Goal: Task Accomplishment & Management: Use online tool/utility

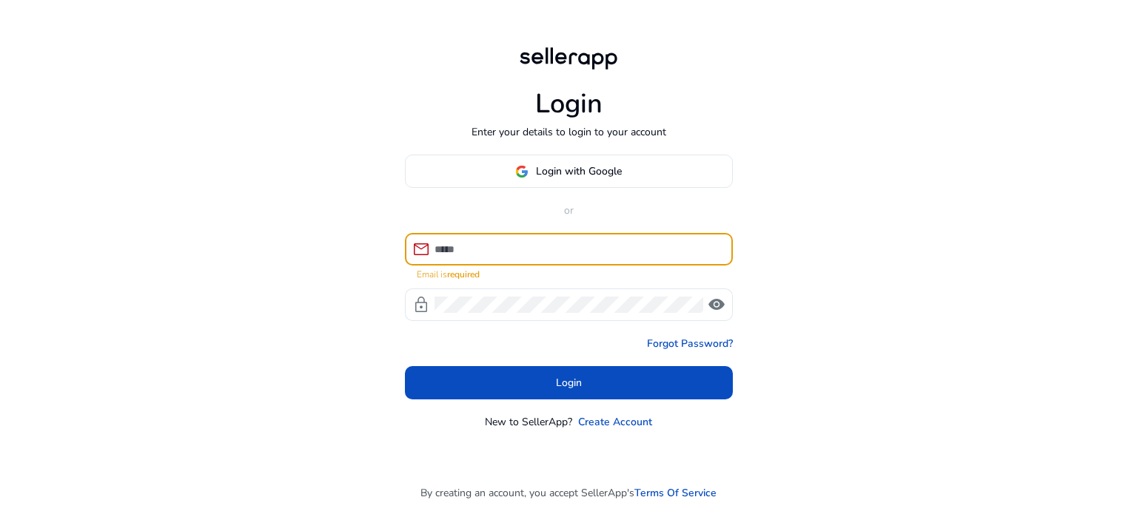
type input "**********"
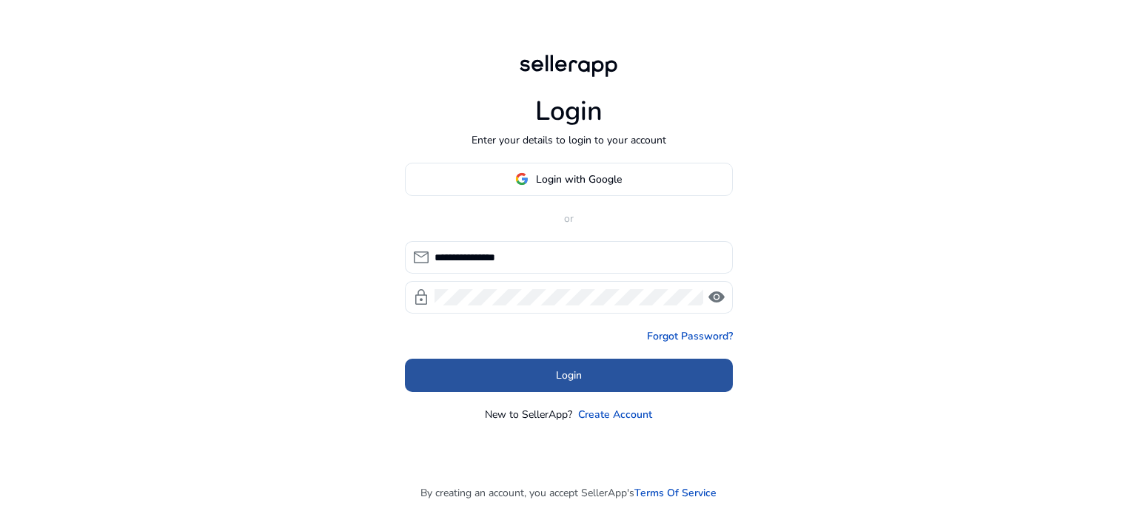
click at [526, 369] on span at bounding box center [569, 376] width 328 height 36
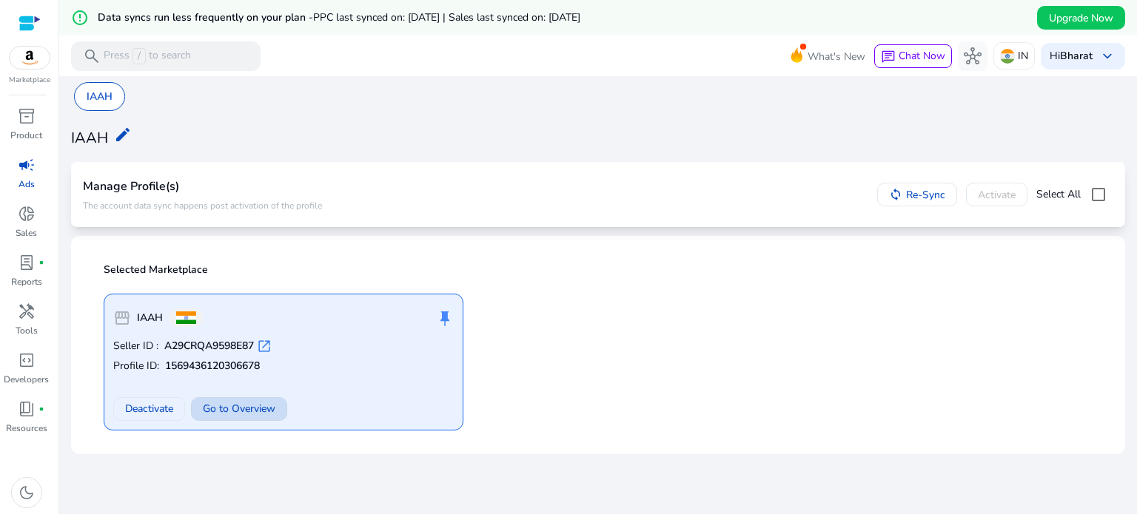
click at [231, 407] on span "Go to Overview" at bounding box center [239, 409] width 73 height 16
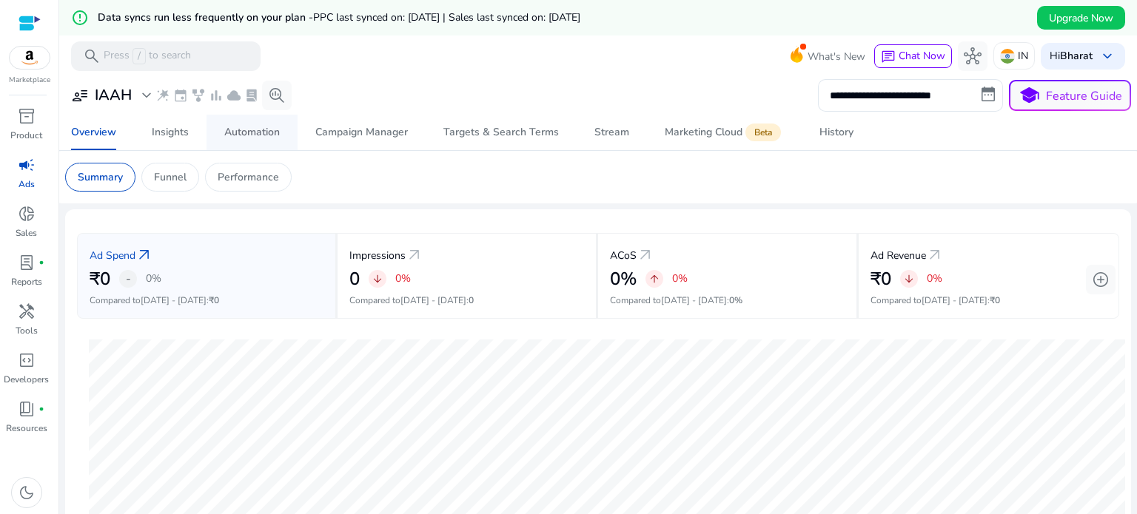
click at [232, 144] on span "Automation" at bounding box center [252, 133] width 56 height 36
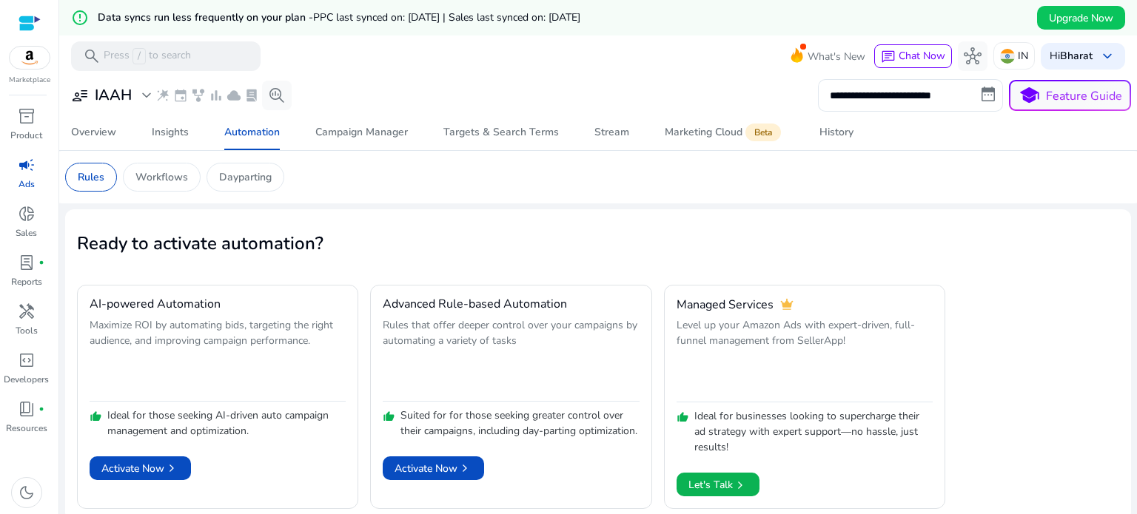
scroll to position [36, 0]
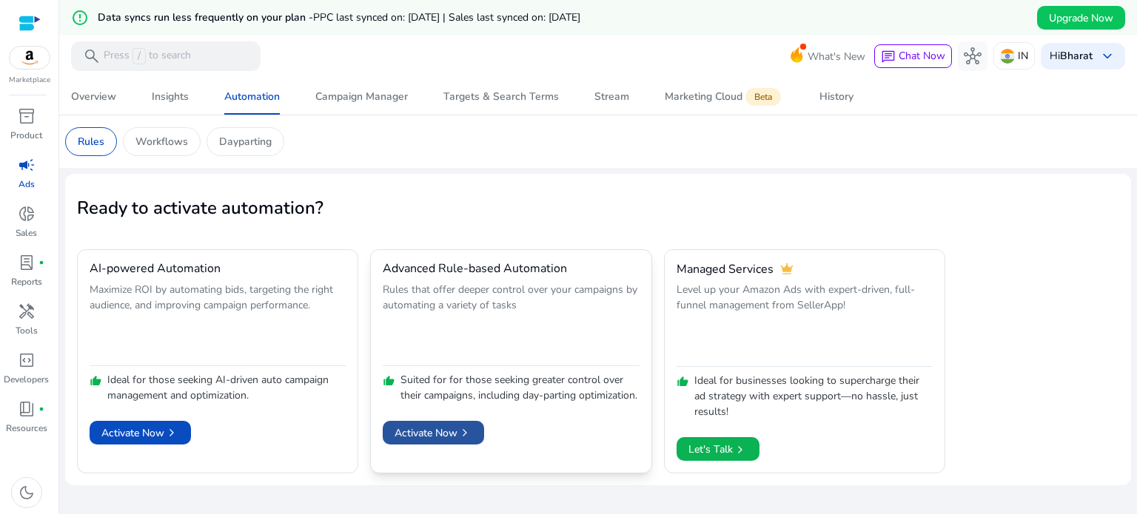
click at [455, 441] on span "Activate Now chevron_right" at bounding box center [434, 434] width 78 height 16
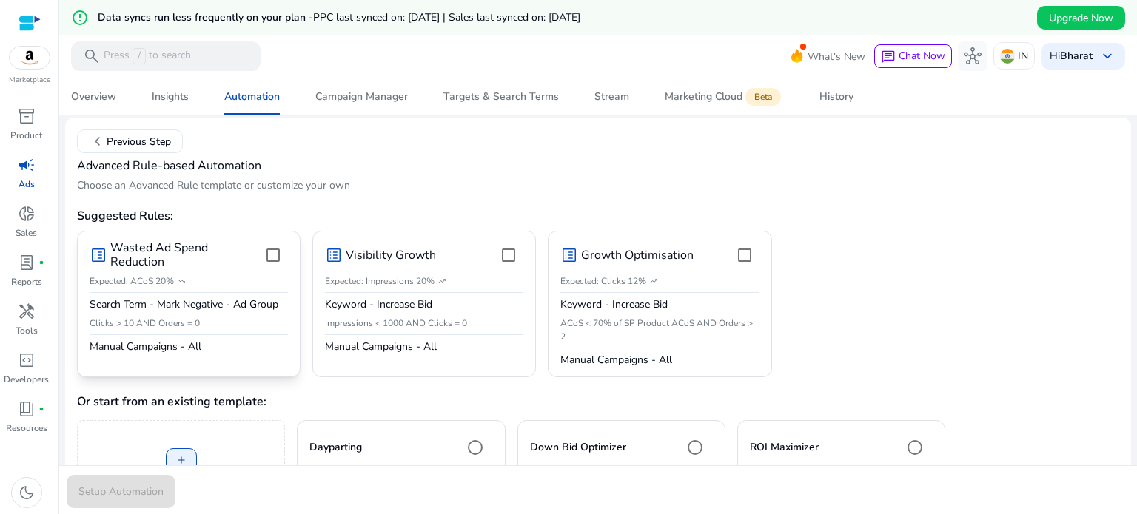
scroll to position [92, 0]
click at [258, 272] on div at bounding box center [273, 256] width 36 height 36
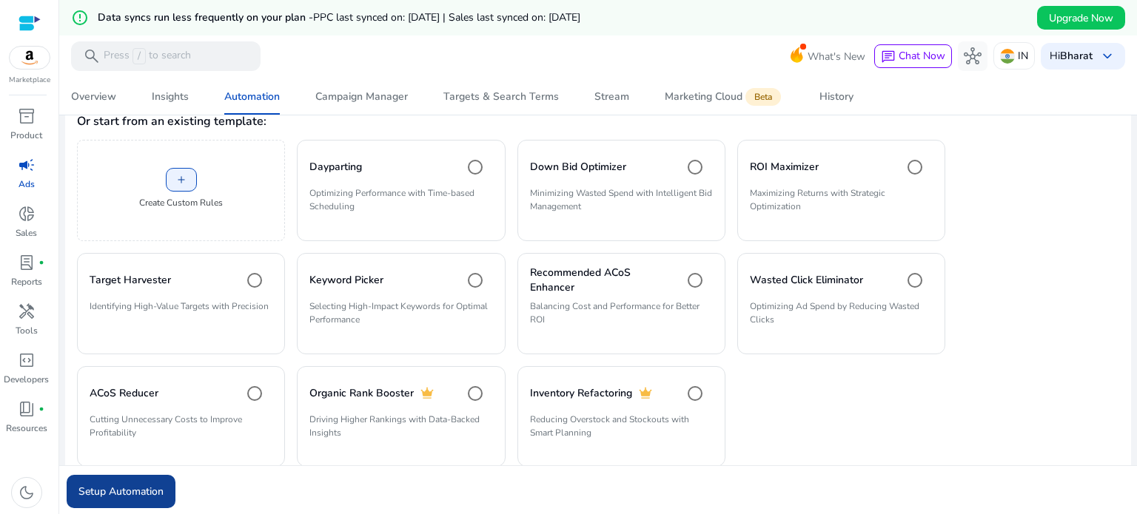
scroll to position [373, 0]
click at [118, 488] on span "Setup Automation" at bounding box center [120, 492] width 85 height 16
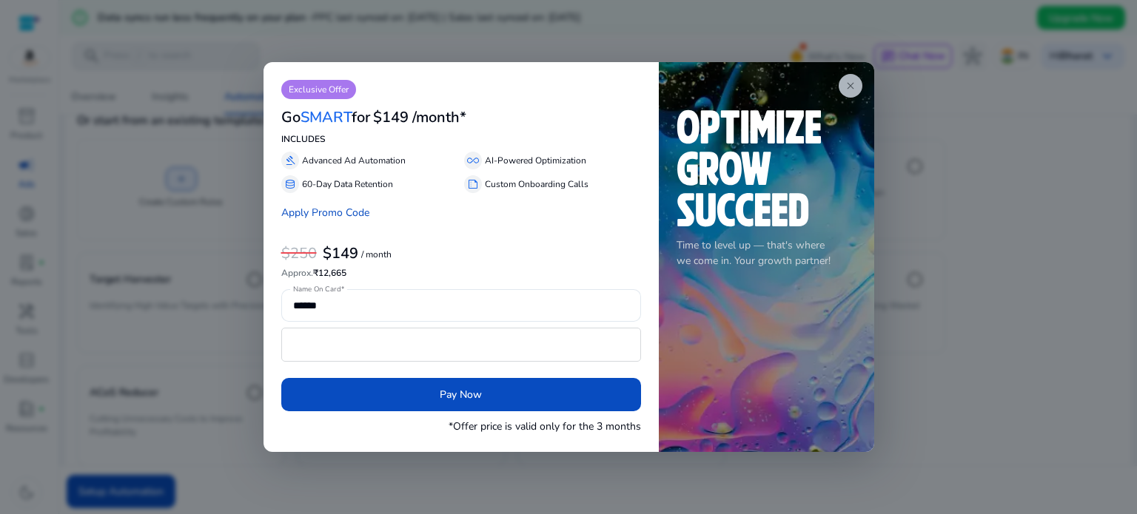
click at [850, 83] on span "close" at bounding box center [851, 86] width 12 height 12
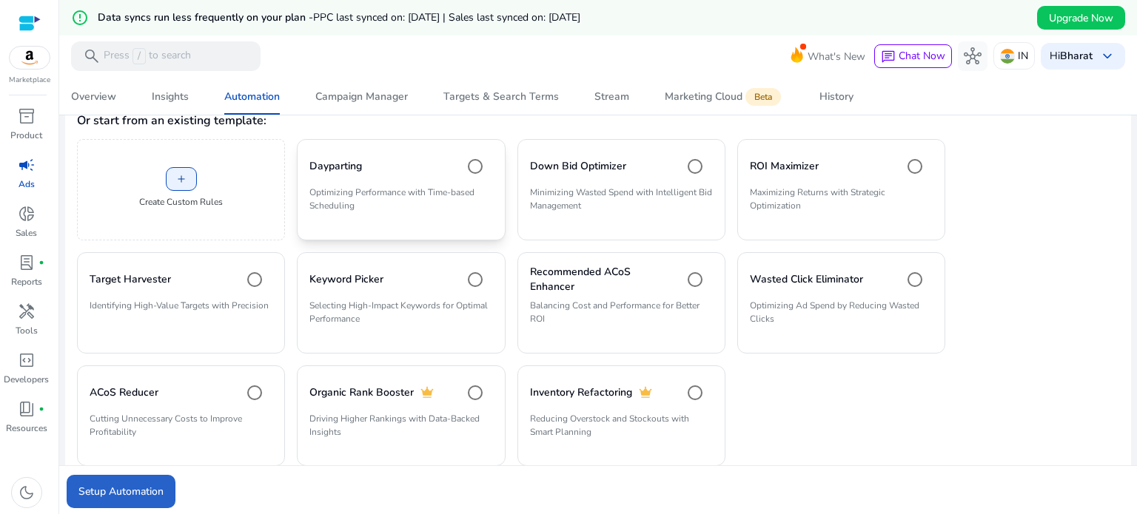
scroll to position [401, 0]
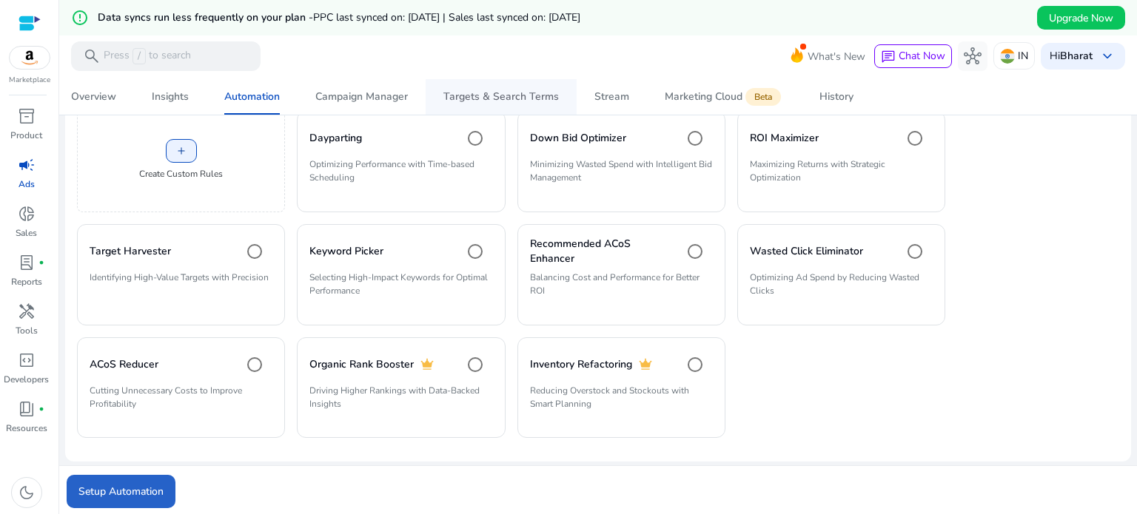
click at [497, 92] on div "Targets & Search Terms" at bounding box center [500, 97] width 115 height 10
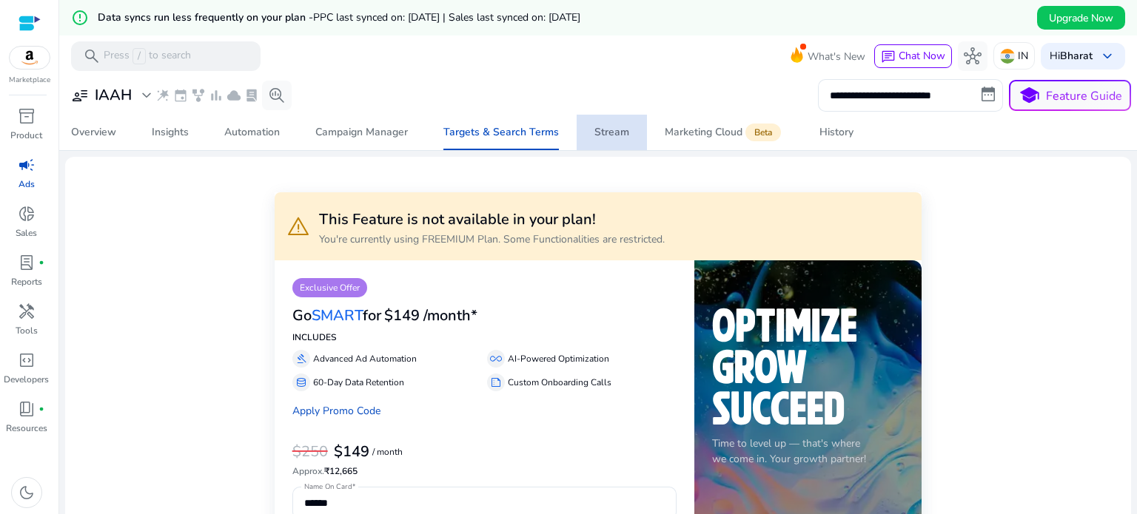
click at [617, 135] on div "Stream" at bounding box center [611, 132] width 35 height 10
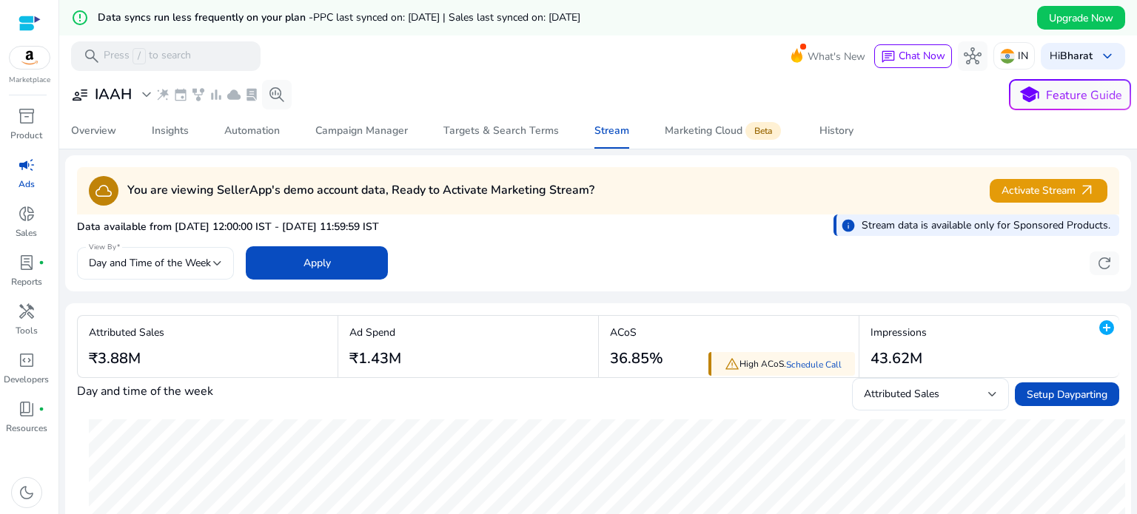
click at [192, 268] on span "Day and Time of the Week" at bounding box center [150, 263] width 122 height 14
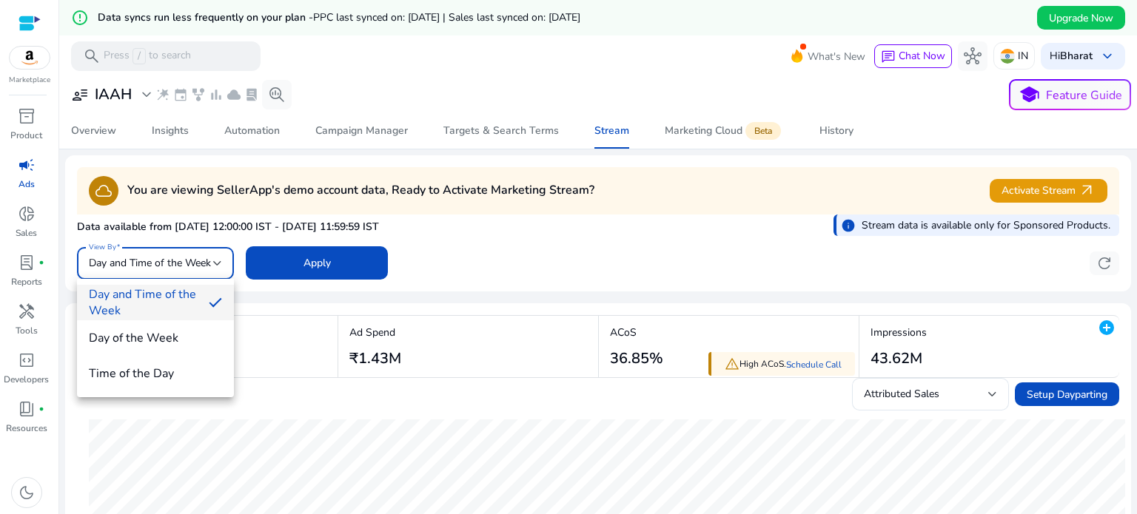
click at [480, 230] on div at bounding box center [568, 257] width 1137 height 514
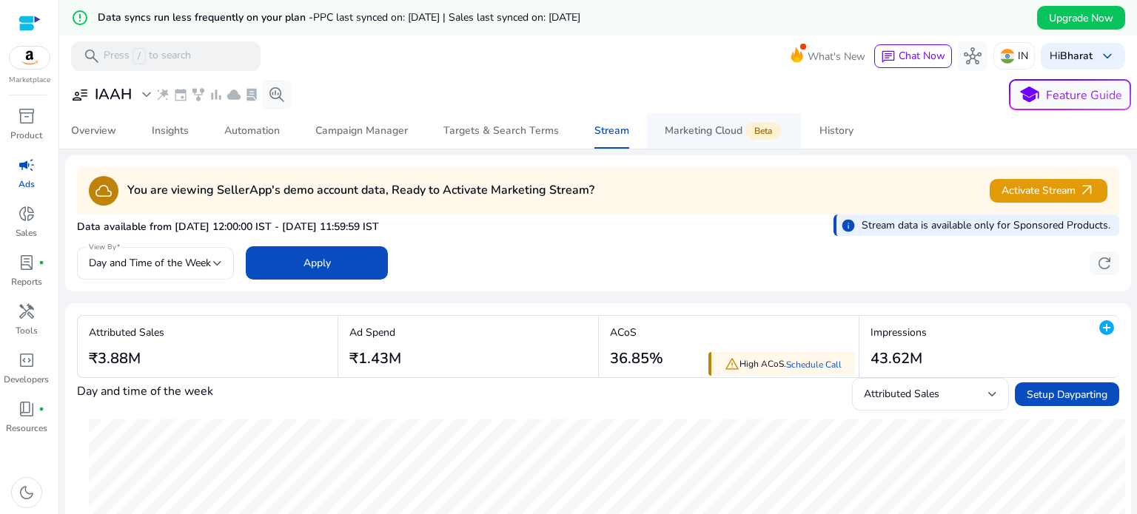
click at [725, 133] on div "Marketing Cloud Beta" at bounding box center [724, 131] width 119 height 12
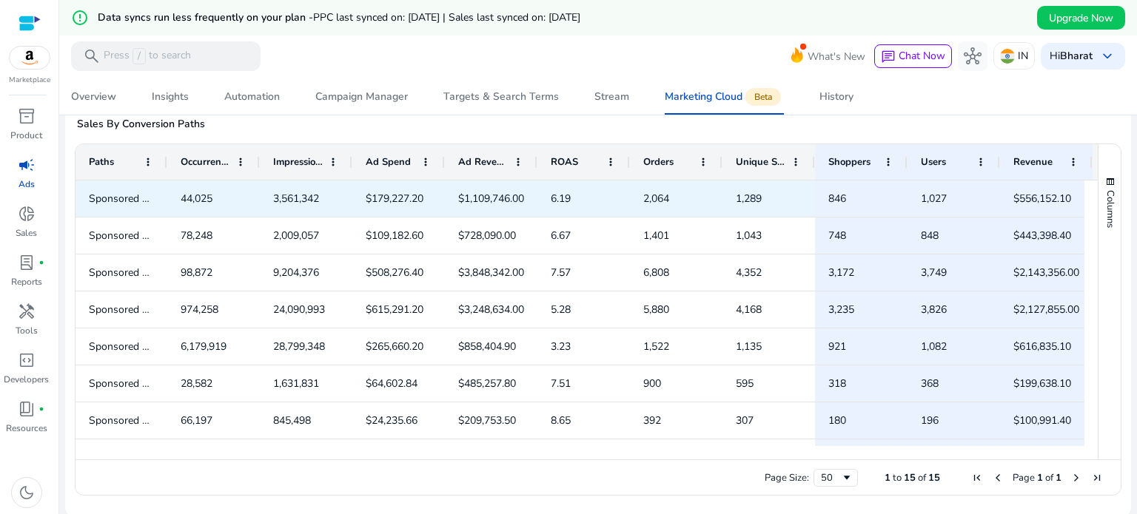
scroll to position [278, 0]
